Goal: Information Seeking & Learning: Learn about a topic

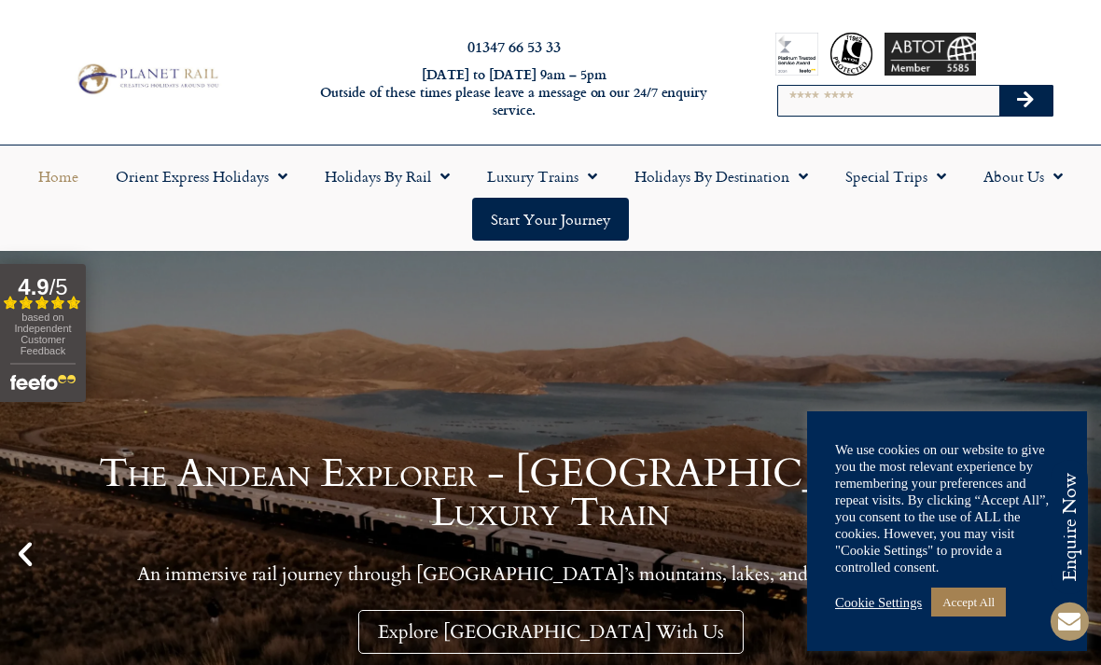
click at [856, 98] on input "Search" at bounding box center [888, 101] width 220 height 30
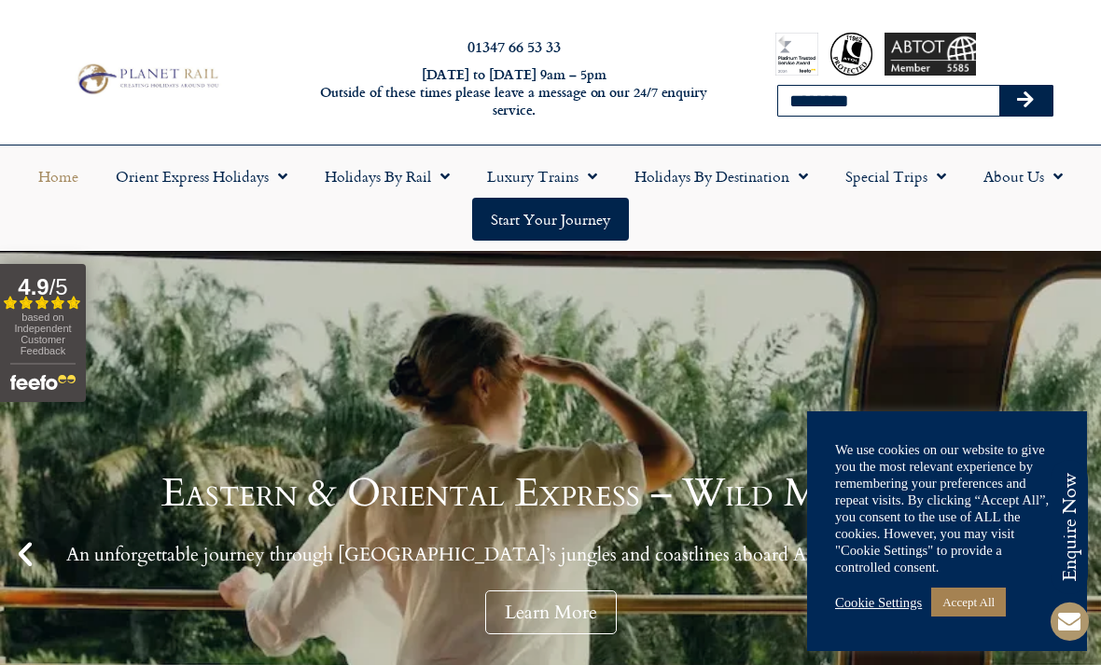
type input "********"
click at [1025, 100] on button "Search" at bounding box center [1026, 101] width 54 height 30
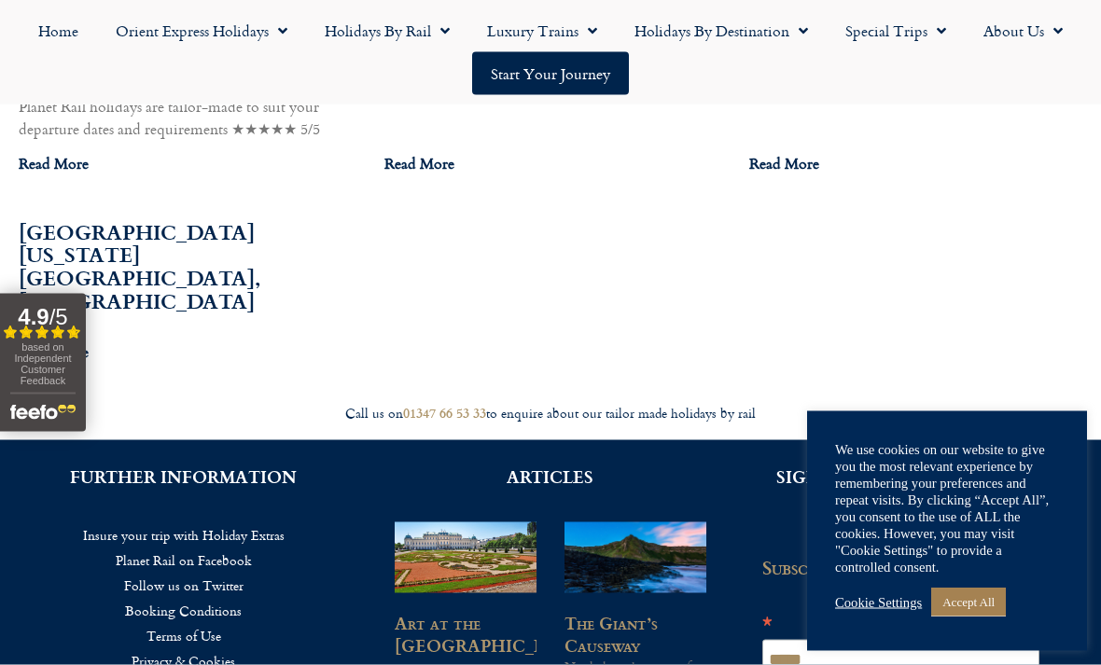
scroll to position [1556, 0]
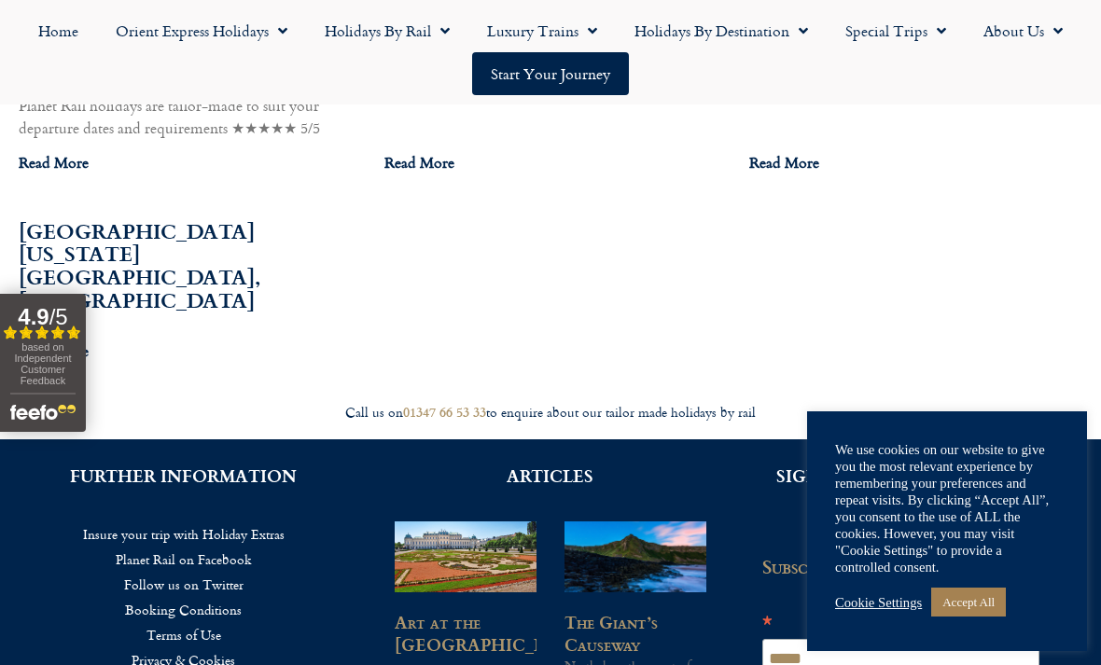
click at [57, 340] on link "Read More" at bounding box center [54, 351] width 70 height 22
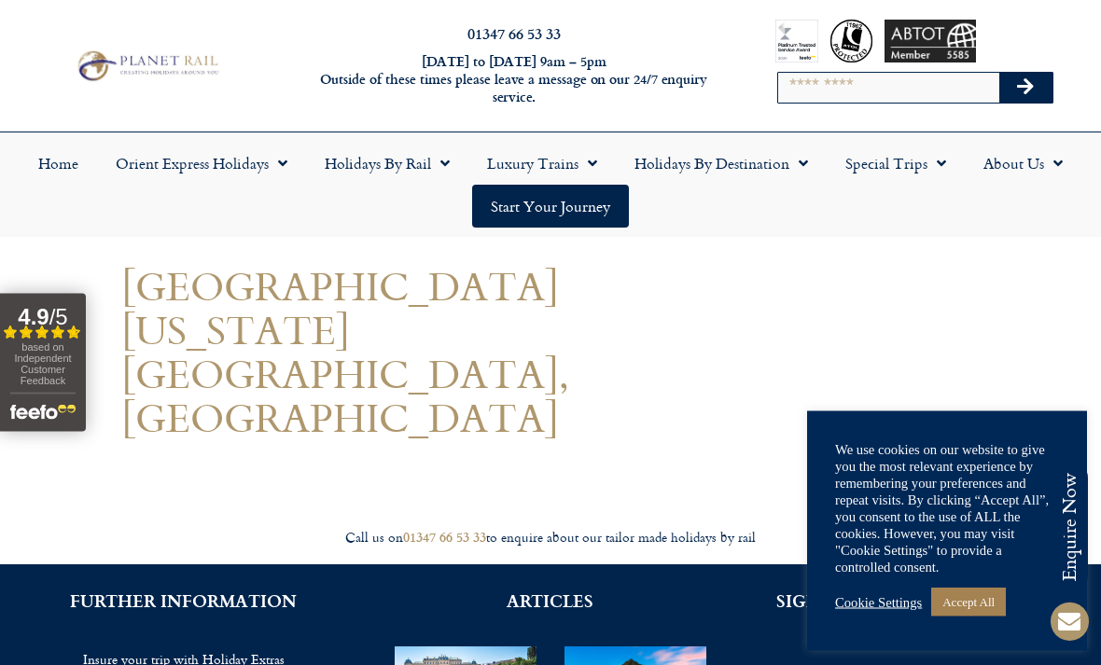
scroll to position [13, 0]
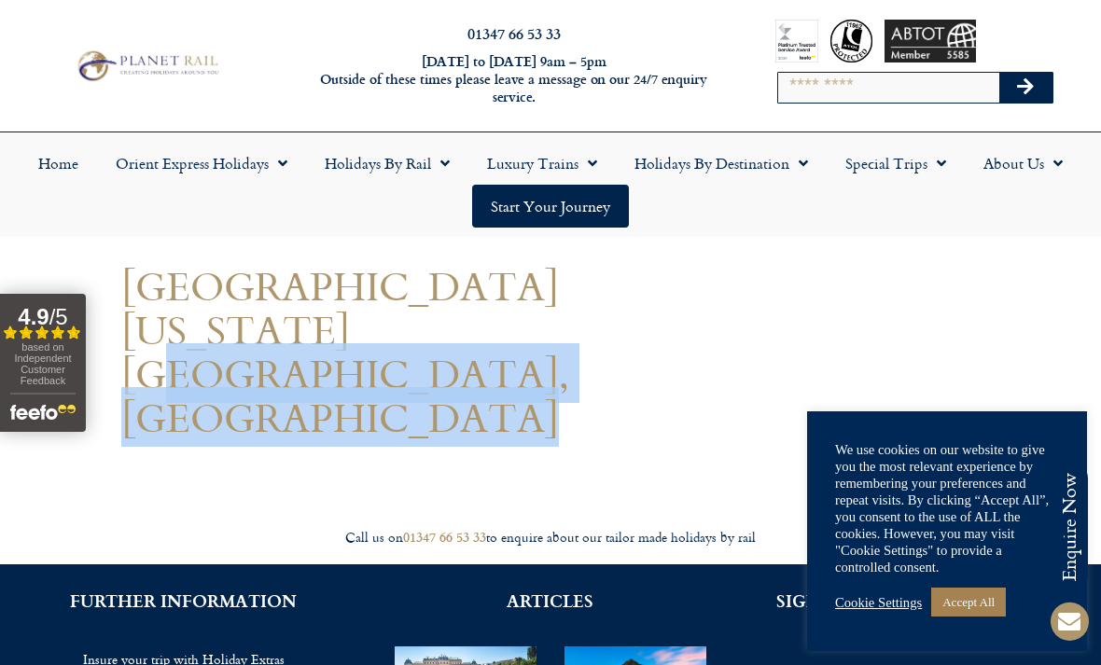
copy body "Valencia"
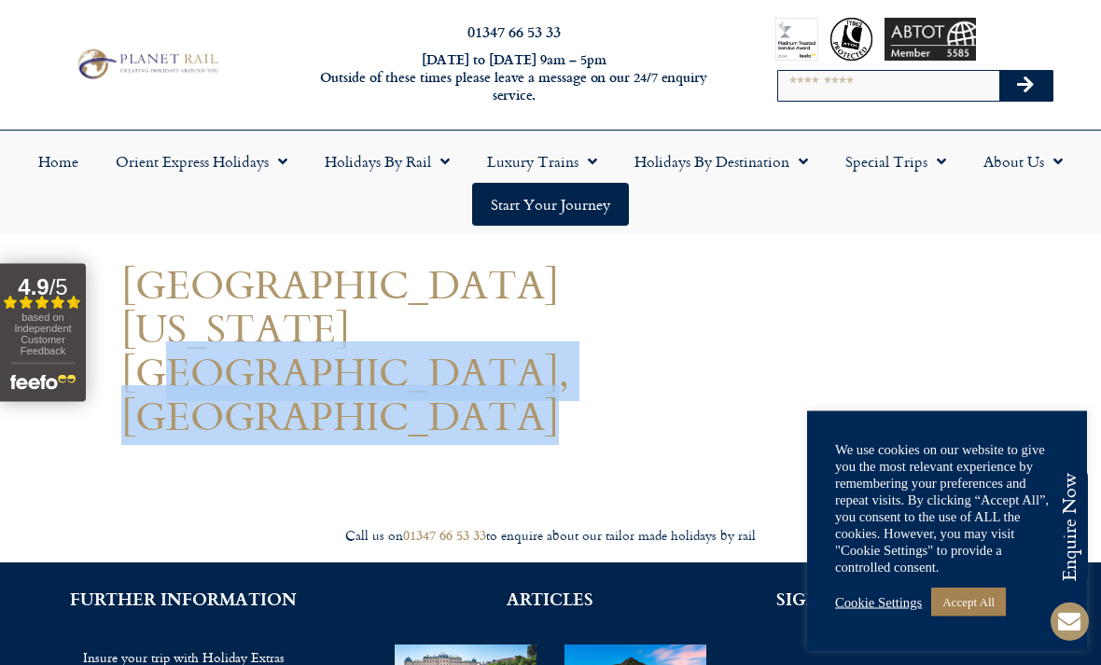
scroll to position [0, 0]
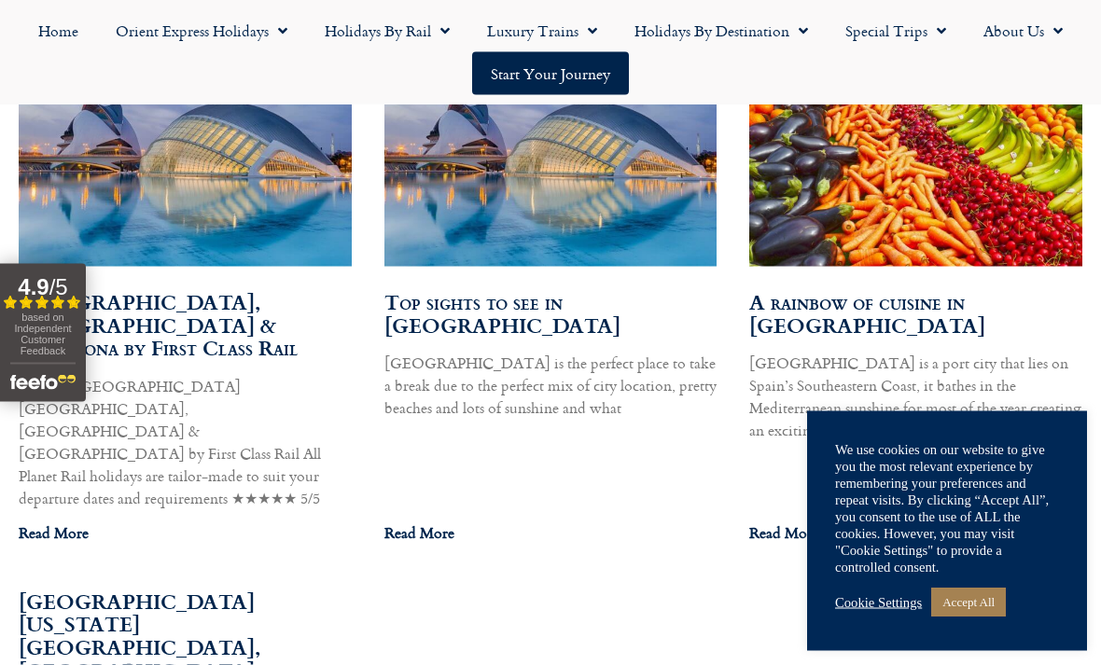
scroll to position [1179, 0]
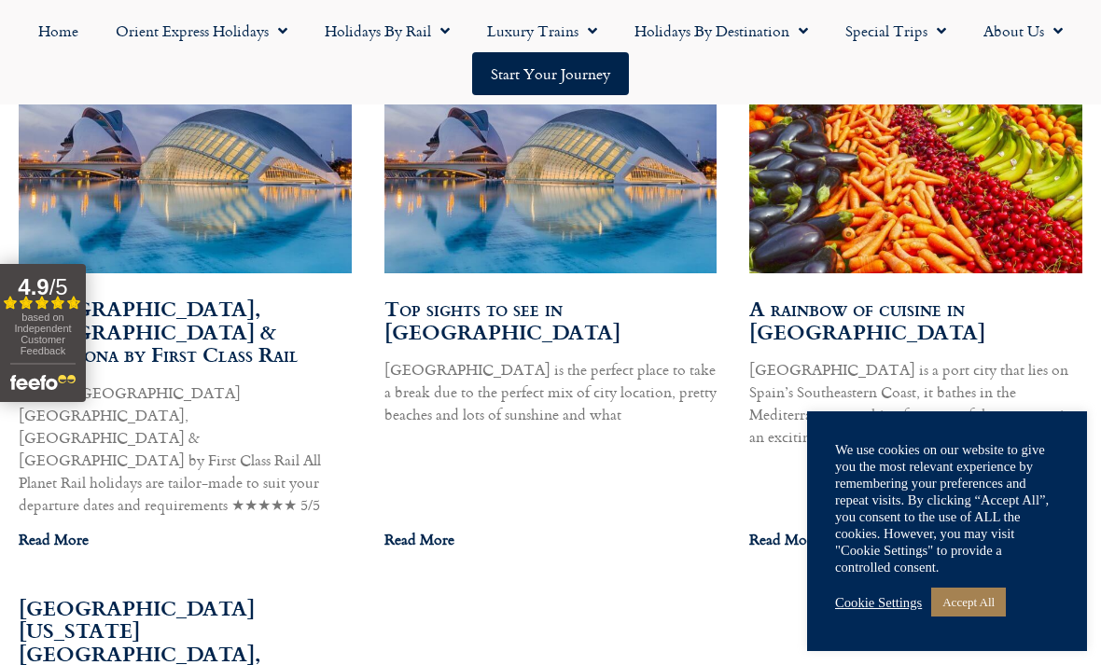
click at [444, 528] on link "Read More" at bounding box center [419, 539] width 70 height 22
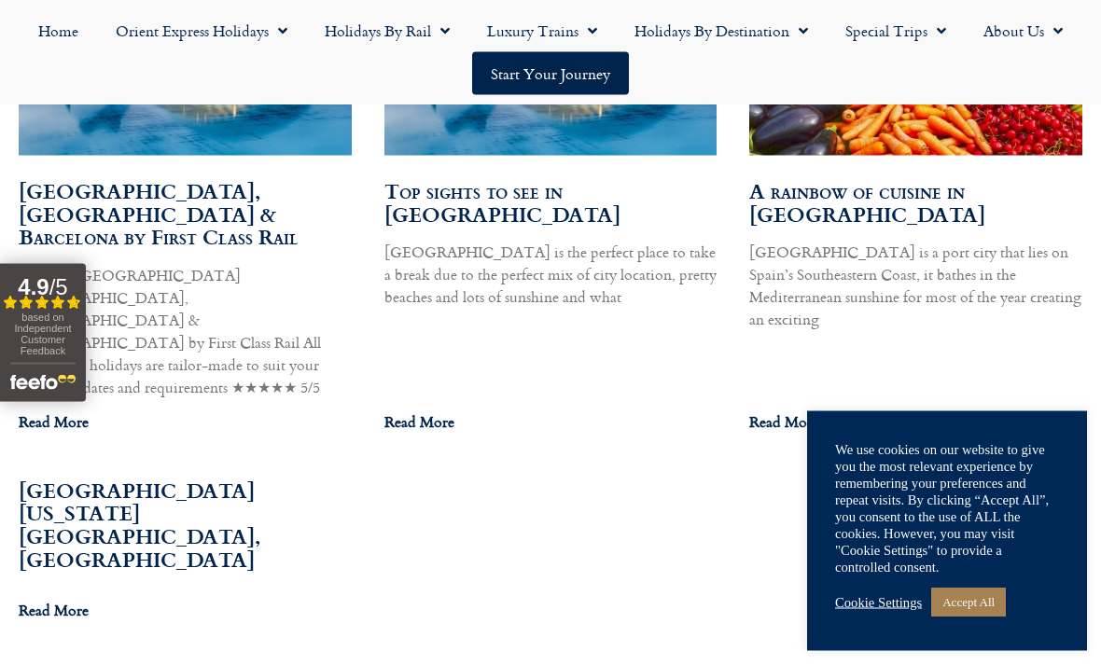
scroll to position [1299, 0]
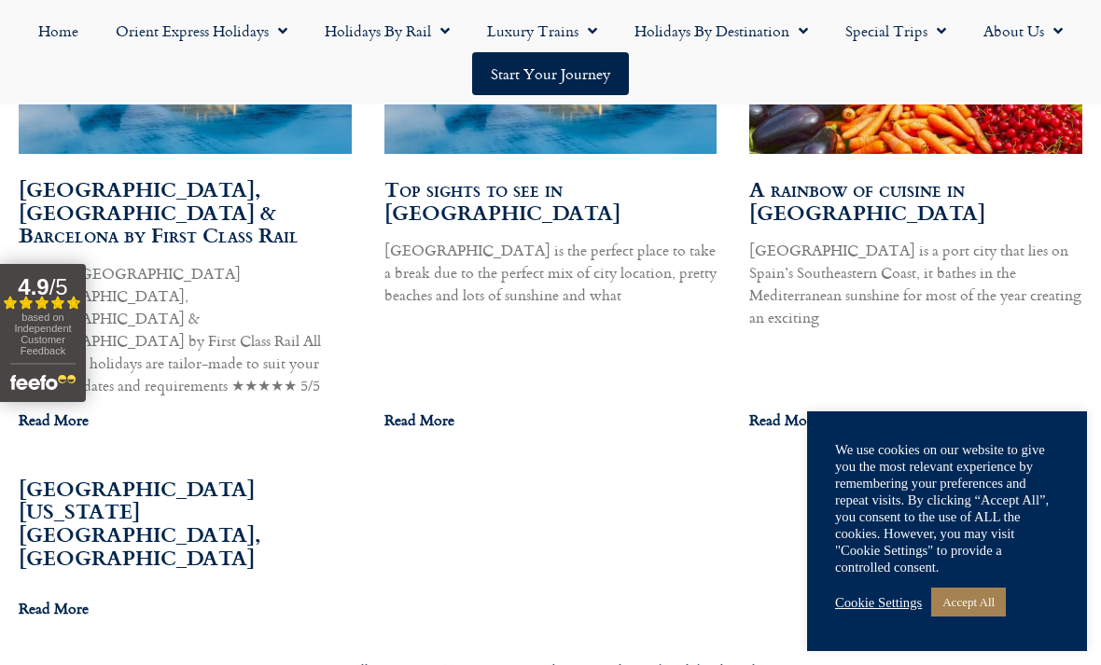
click at [265, 194] on link "[GEOGRAPHIC_DATA], [GEOGRAPHIC_DATA] & Barcelona by First Class Rail" at bounding box center [159, 212] width 280 height 77
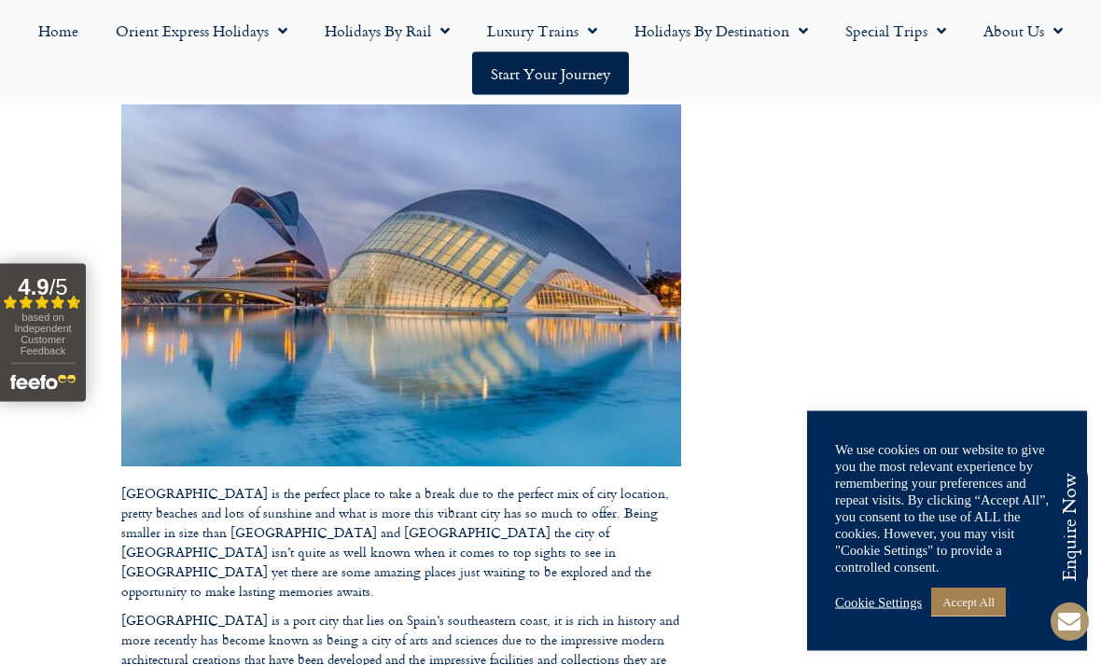
scroll to position [274, 0]
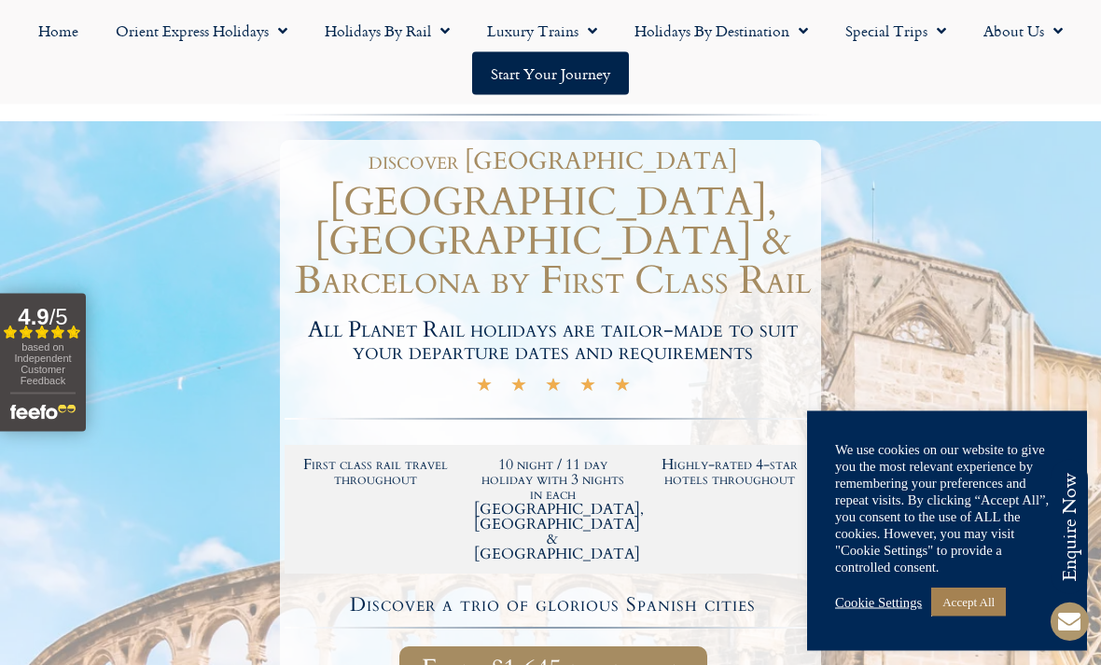
scroll to position [170, 0]
click at [883, 611] on link "Cookie Settings" at bounding box center [878, 602] width 87 height 17
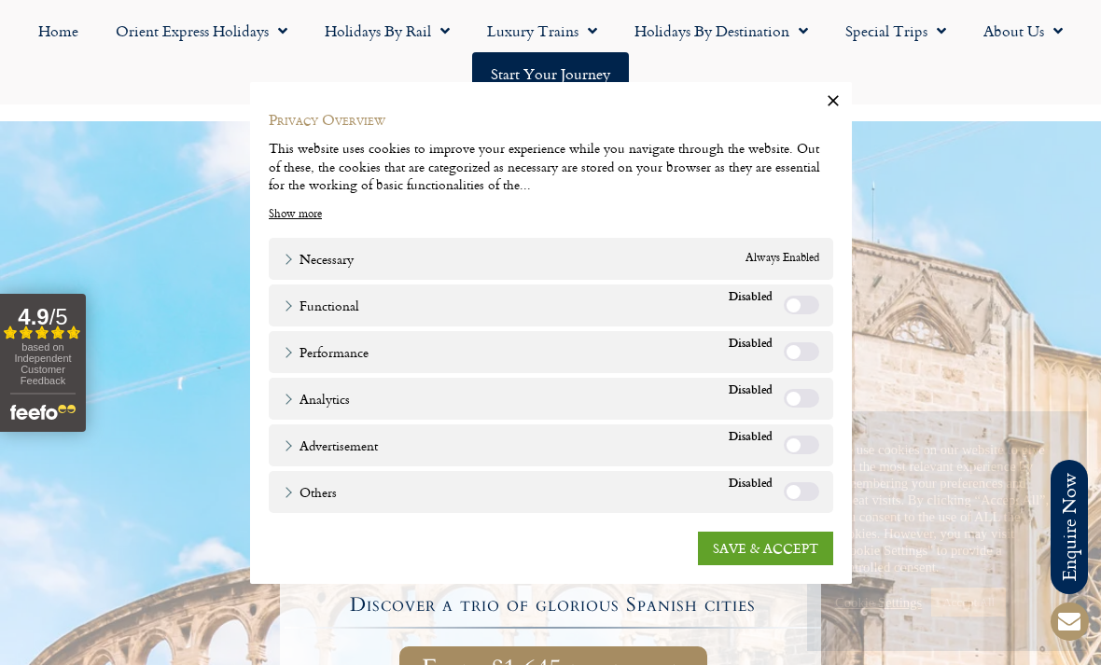
click at [788, 565] on link "SAVE & ACCEPT" at bounding box center [765, 549] width 135 height 34
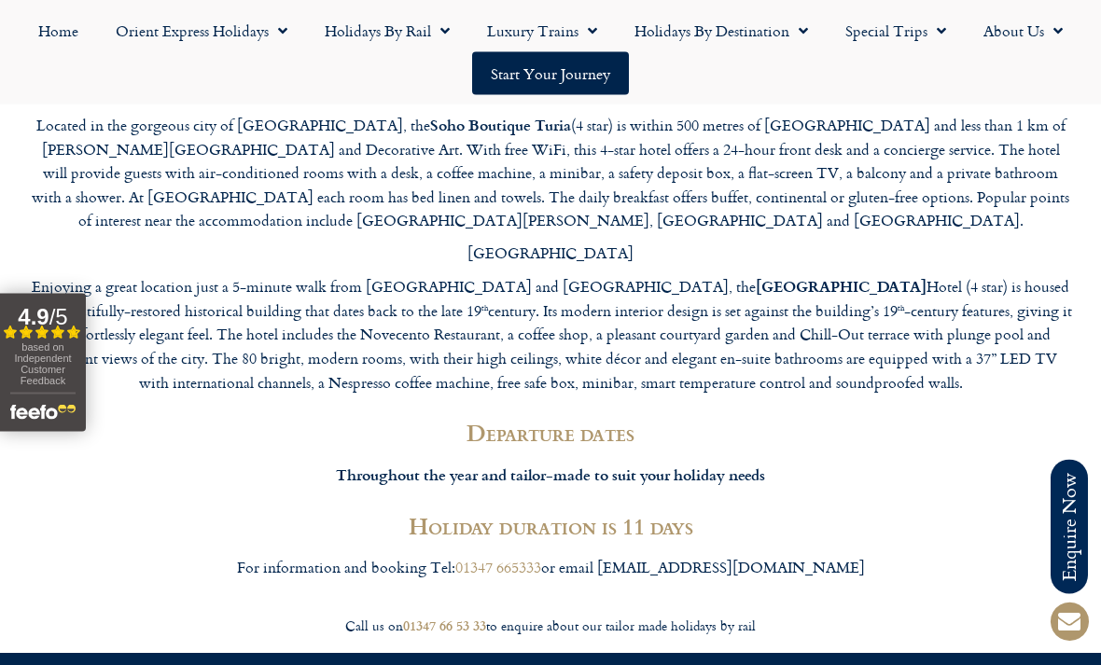
scroll to position [6054, 0]
